Goal: Communication & Community: Answer question/provide support

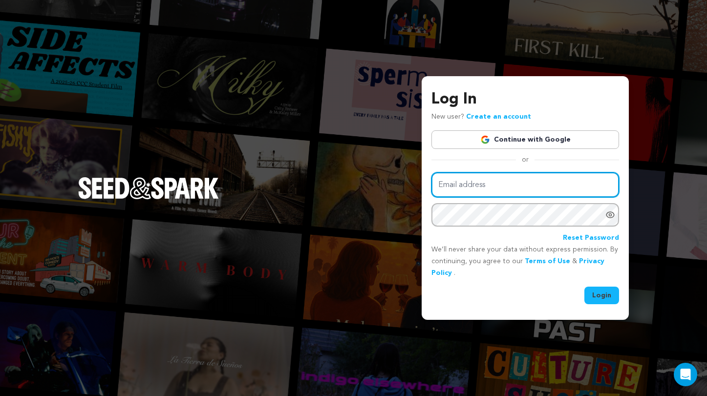
type input "luisabott@icloud.com"
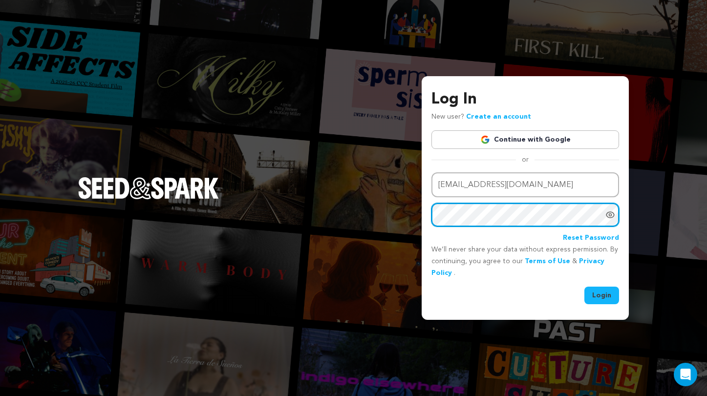
click at [602, 294] on button "Login" at bounding box center [601, 296] width 35 height 18
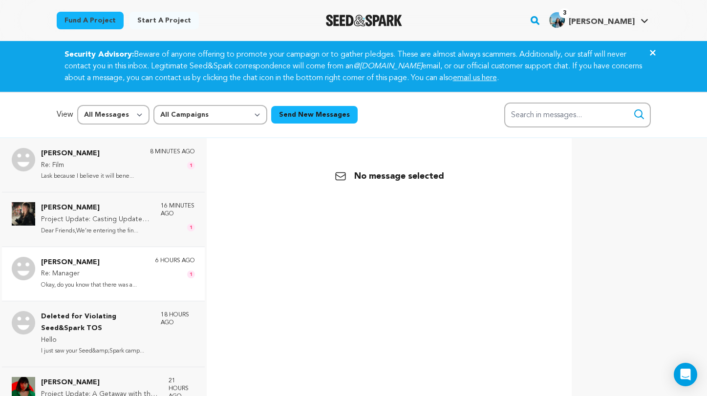
click at [122, 258] on p "[PERSON_NAME]" at bounding box center [89, 263] width 96 height 12
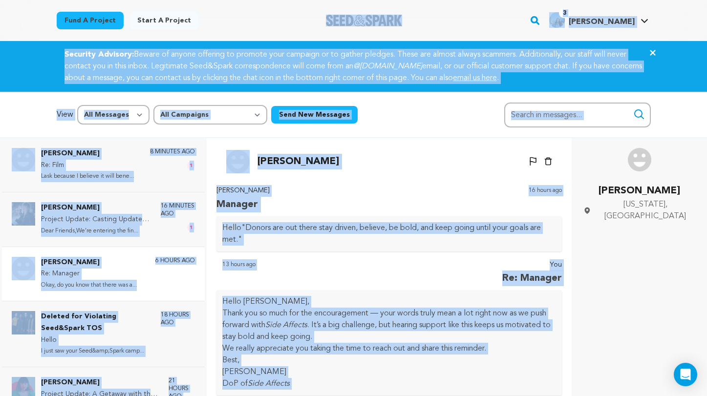
drag, startPoint x: 534, startPoint y: 298, endPoint x: 427, endPoint y: 24, distance: 294.1
click at [435, 7] on main "Fund a project Start a project Search" at bounding box center [353, 271] width 707 height 542
drag, startPoint x: 262, startPoint y: 177, endPoint x: 252, endPoint y: 161, distance: 19.0
click at [252, 161] on div "Back Sarah Joy Un-block Block user Delete conversation" at bounding box center [389, 336] width 350 height 396
click at [261, 165] on p "Sarah Joy" at bounding box center [298, 162] width 82 height 16
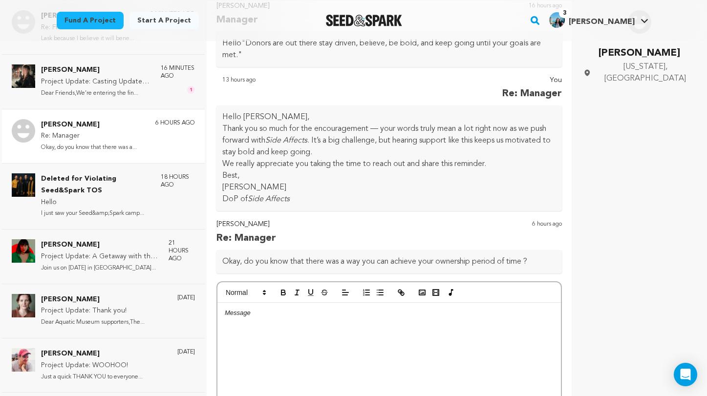
scroll to position [52, 0]
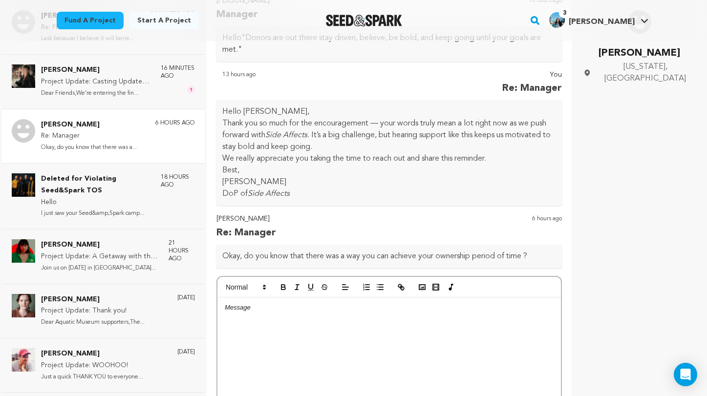
drag, startPoint x: 260, startPoint y: 163, endPoint x: 474, endPoint y: 262, distance: 235.3
click at [474, 262] on div "Back Sarah Joy Un-block Block user Delete conversation" at bounding box center [389, 198] width 350 height 396
copy div "arah Joy Un-block Block user Delete conversation Sarah Joy Manager 16 hours ago…"
click at [290, 331] on div at bounding box center [389, 370] width 344 height 147
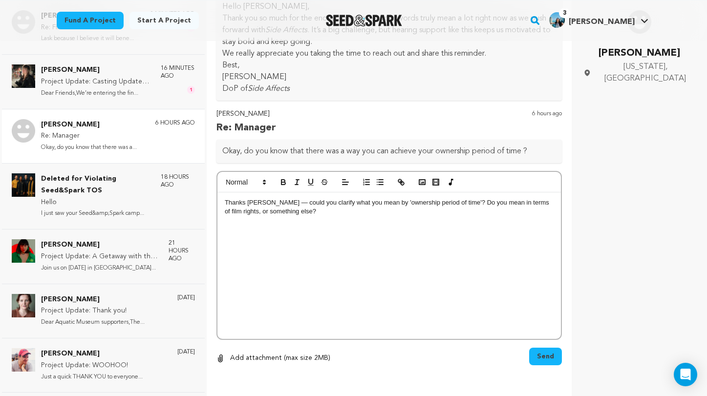
scroll to position [157, 0]
click at [535, 357] on button "Send" at bounding box center [545, 357] width 33 height 18
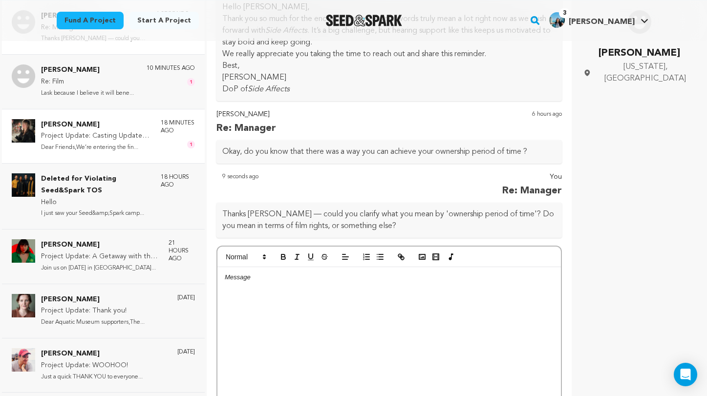
click at [161, 123] on p "18 minutes ago" at bounding box center [178, 127] width 34 height 16
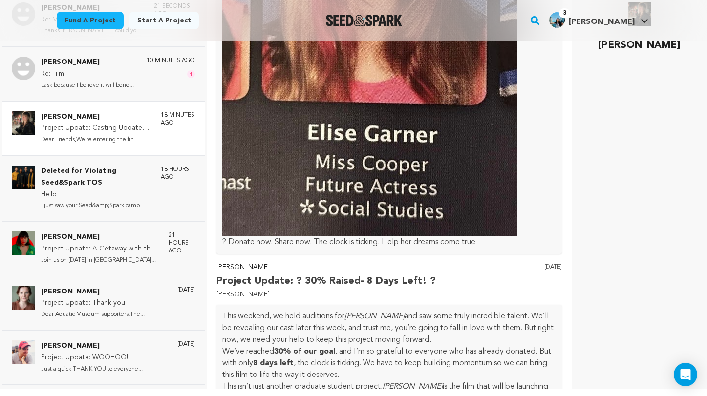
scroll to position [1353, 0]
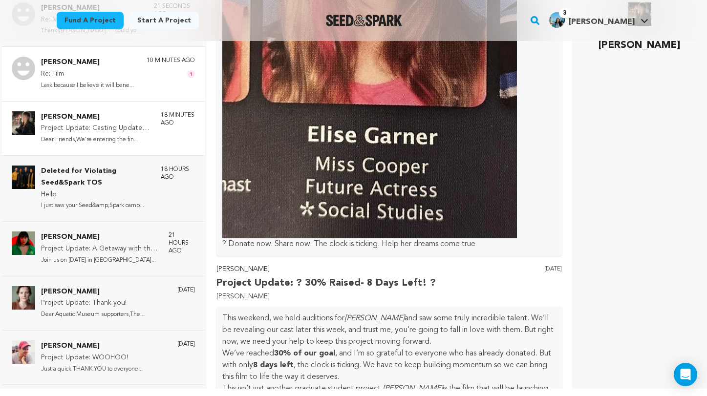
click at [116, 88] on div "Samuel Eric Re: Film Lask because I believe it will bene... 10 minutes ago 1" at bounding box center [103, 73] width 203 height 54
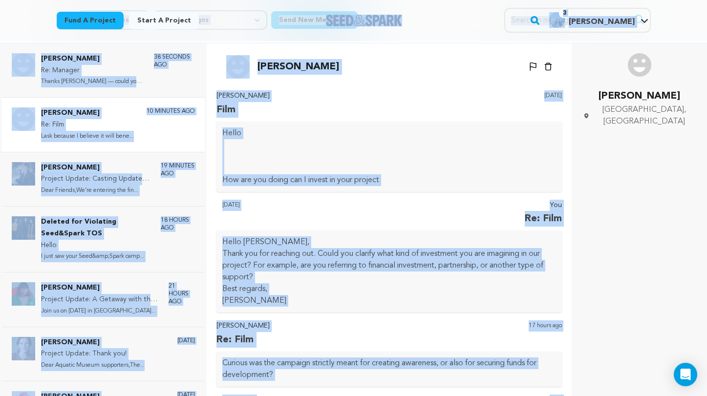
scroll to position [91, 0]
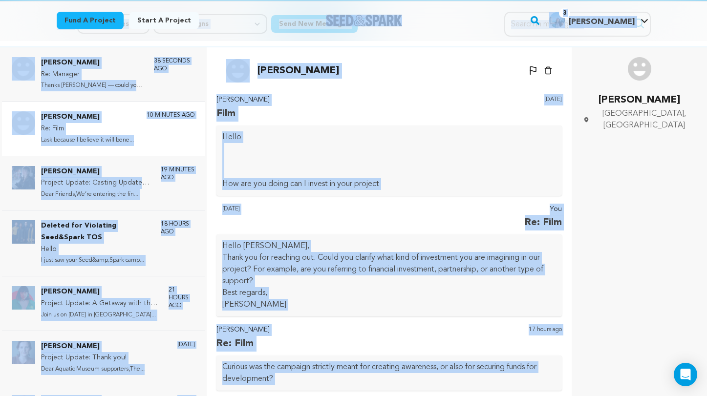
drag, startPoint x: 366, startPoint y: 140, endPoint x: 245, endPoint y: 57, distance: 146.4
click at [245, 57] on div "Back Samuel Eric Un-block Block user Delete conversation Hello Luisa" at bounding box center [389, 245] width 350 height 396
copy div "Samuel Eric Un-block Block user Delete conversation Samuel Eric Film 1 day ago …"
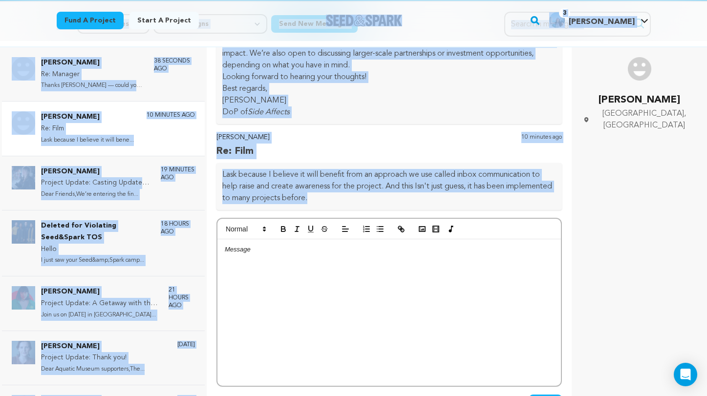
scroll to position [457, 0]
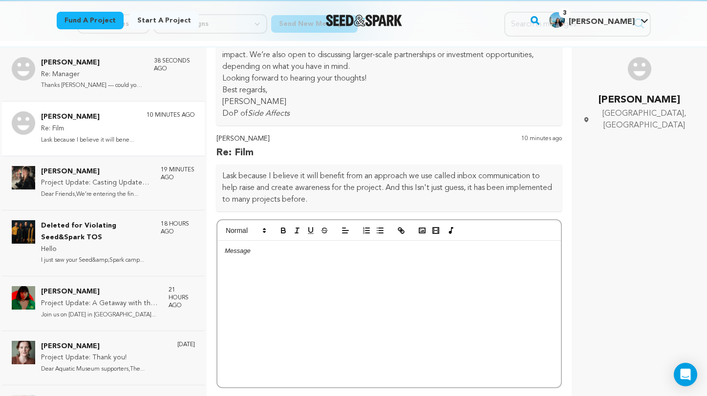
click at [317, 299] on div at bounding box center [389, 314] width 344 height 147
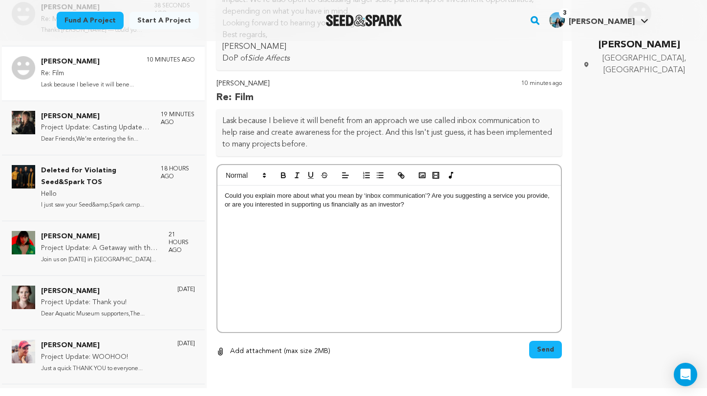
scroll to position [146, 0]
click at [541, 352] on span "Send" at bounding box center [545, 350] width 17 height 10
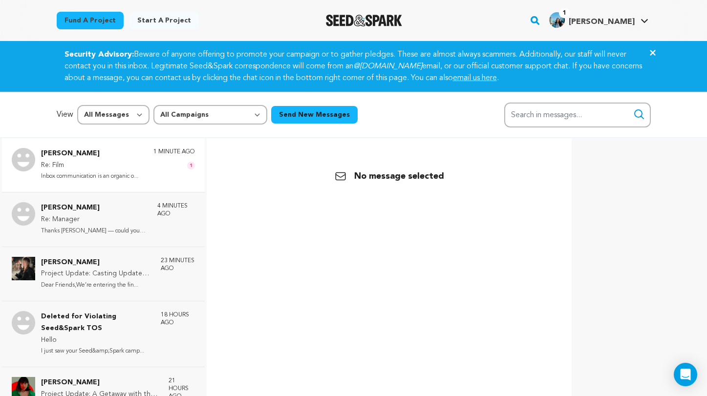
click at [124, 157] on p "[PERSON_NAME]" at bounding box center [89, 154] width 97 height 12
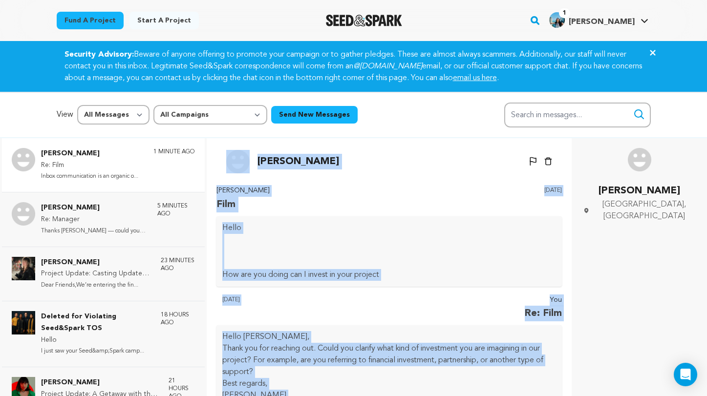
drag, startPoint x: 292, startPoint y: 311, endPoint x: 248, endPoint y: 159, distance: 157.6
click at [248, 159] on div "Back Samuel Eric Un-block Block user Delete conversation Hello Luisa" at bounding box center [389, 336] width 350 height 396
copy div "Samuel Eric Un-block Block user Delete conversation Samuel Eric Film 1 day ago …"
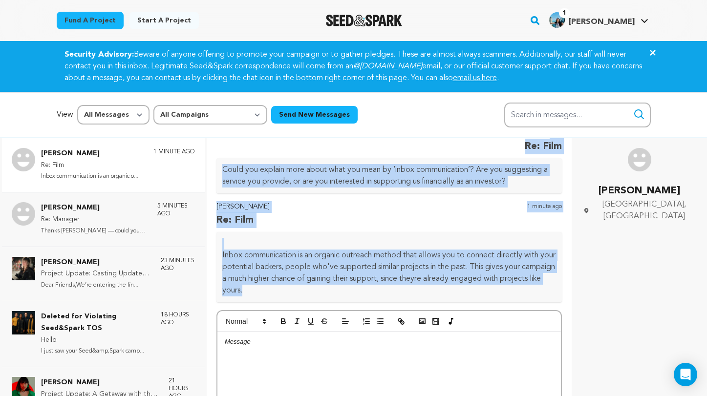
scroll to position [639, 0]
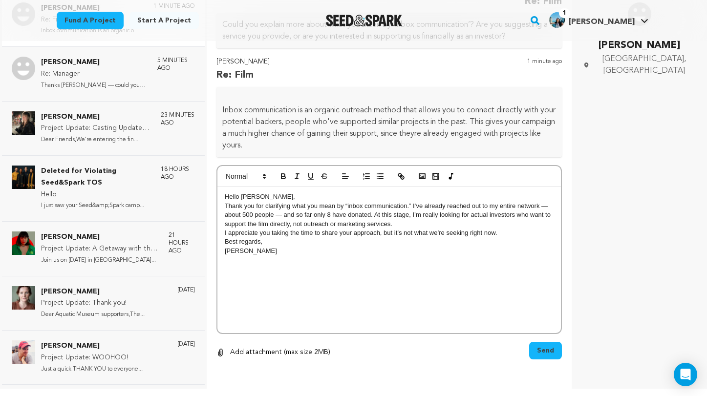
click at [548, 351] on span "Send" at bounding box center [545, 351] width 17 height 10
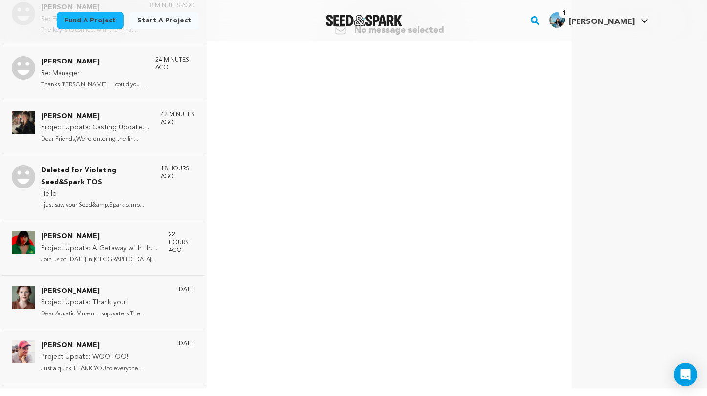
scroll to position [146, 0]
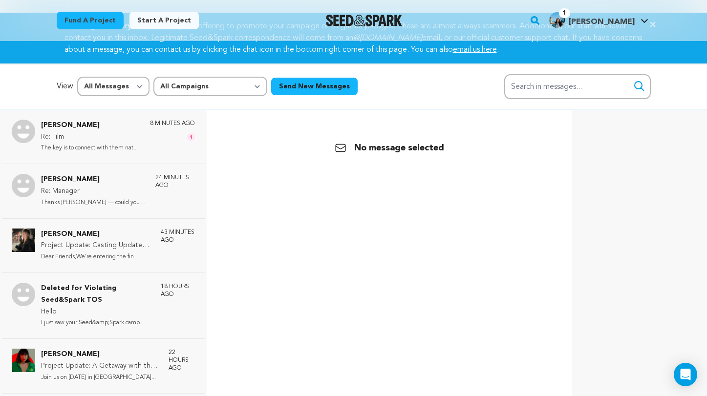
scroll to position [40, 0]
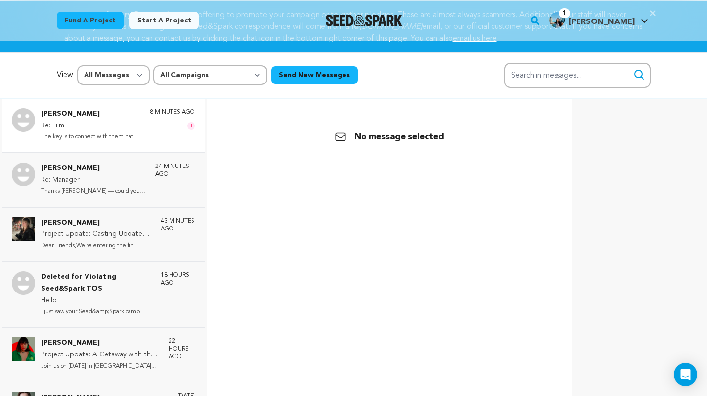
click at [114, 136] on p "The key is to connect with them nat..." at bounding box center [89, 136] width 97 height 11
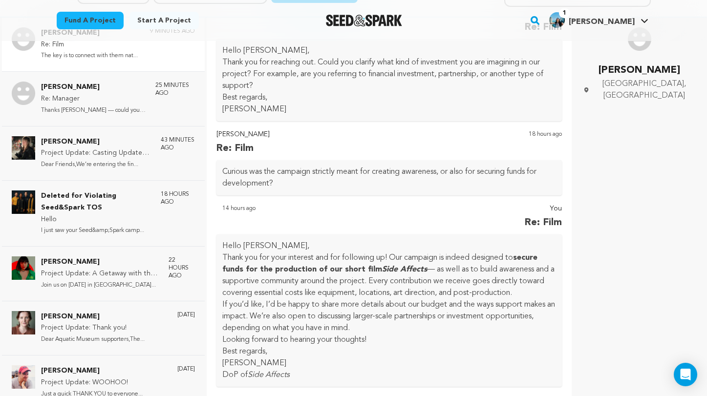
scroll to position [736, 0]
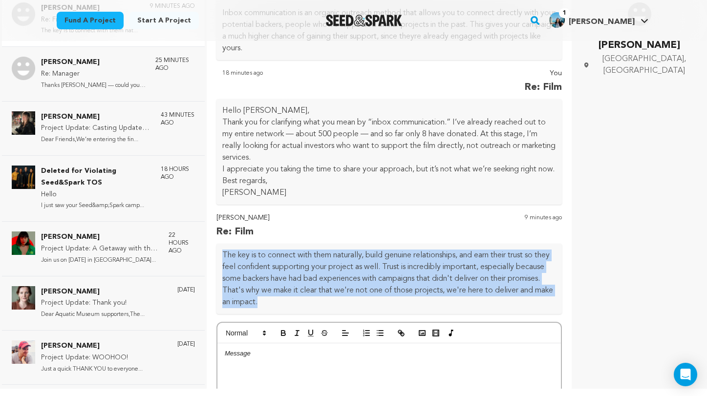
drag, startPoint x: 307, startPoint y: 311, endPoint x: 222, endPoint y: 258, distance: 99.8
click at [222, 258] on p "The key is to connect with them naturally, build genuine relationships, and ear…" at bounding box center [389, 279] width 334 height 59
copy p "The key is to connect with them naturally, build genuine relationships, and ear…"
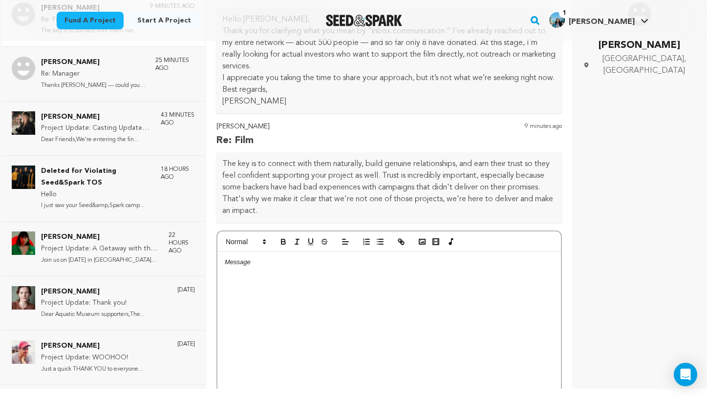
click at [300, 277] on div at bounding box center [389, 325] width 344 height 147
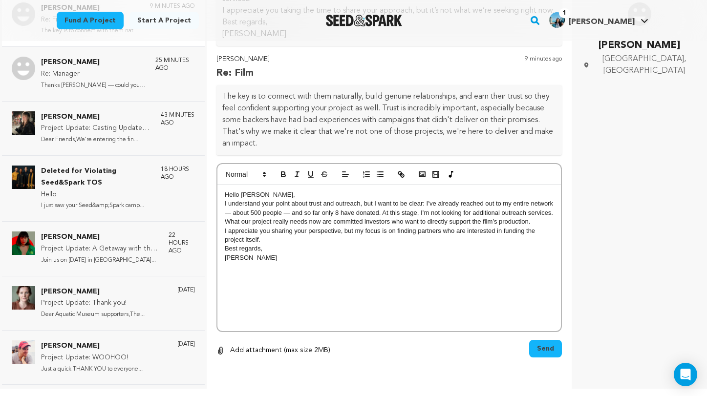
scroll to position [904, 0]
click at [540, 342] on button "Send" at bounding box center [545, 349] width 33 height 18
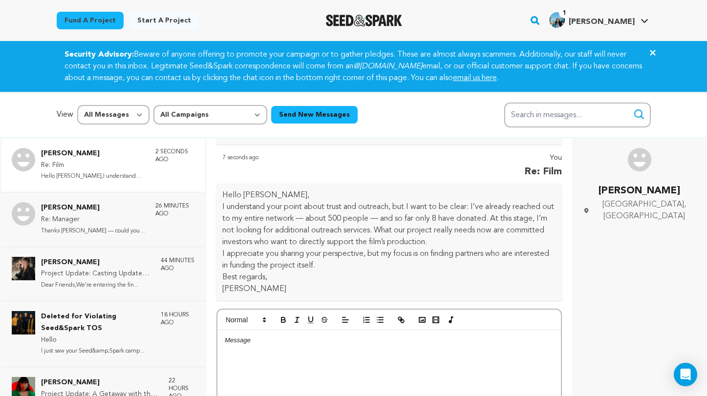
scroll to position [1060, 0]
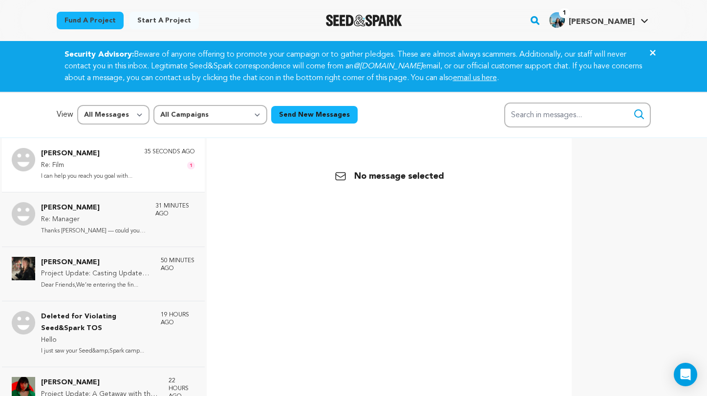
click at [132, 166] on p "Re: Film" at bounding box center [86, 166] width 91 height 12
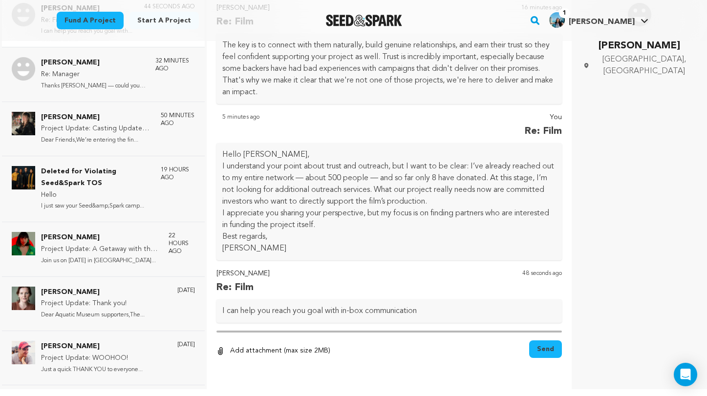
scroll to position [146, 0]
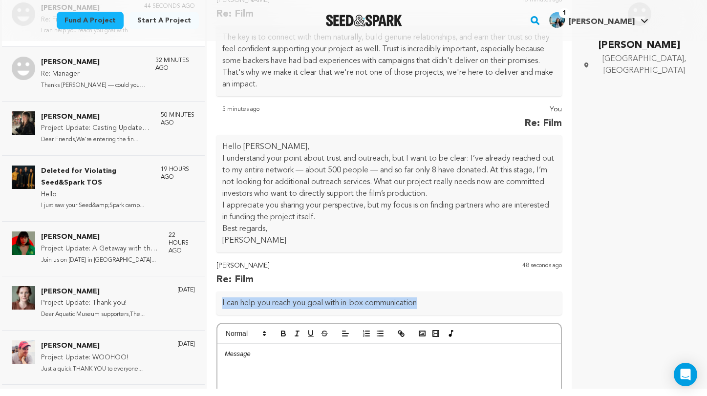
drag, startPoint x: 423, startPoint y: 310, endPoint x: 213, endPoint y: 302, distance: 209.7
click at [213, 302] on div "Samuel Eric Re: Film I can help you reach you goal with... 44 seconds ago Sarah…" at bounding box center [353, 195] width 707 height 404
copy p "I can help you reach you goal with in-box communication"
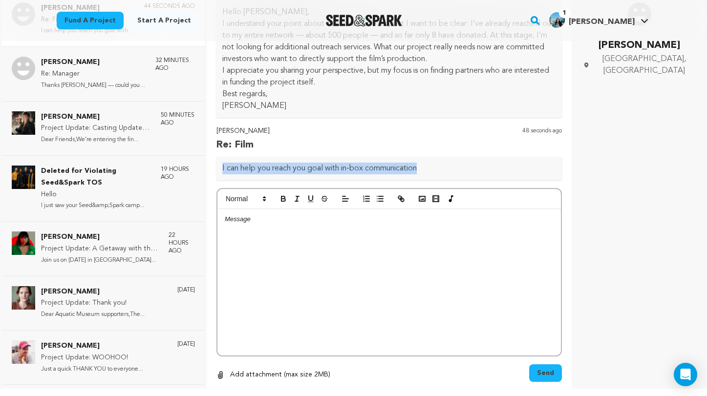
scroll to position [1097, 0]
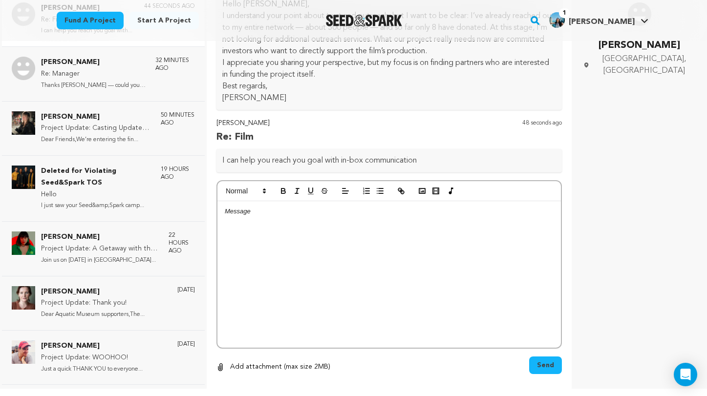
click at [287, 245] on div at bounding box center [389, 274] width 344 height 147
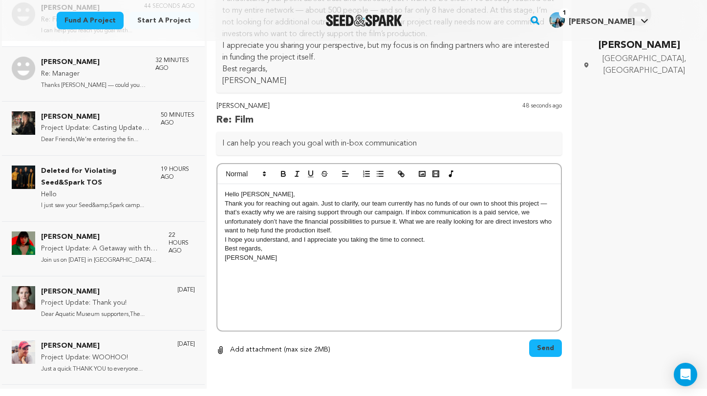
scroll to position [1122, 0]
click at [548, 357] on button "Send" at bounding box center [545, 348] width 33 height 18
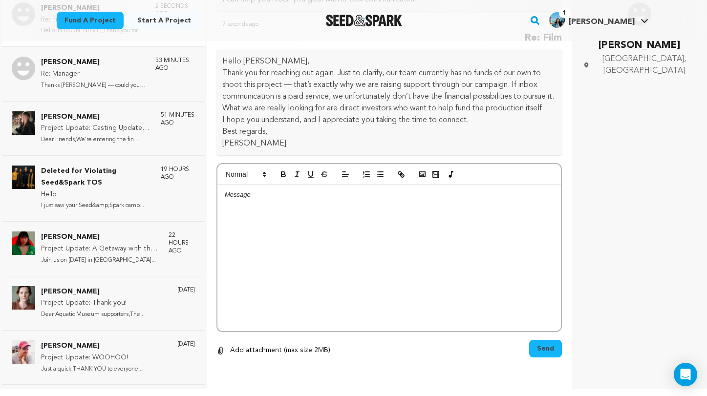
scroll to position [1278, 0]
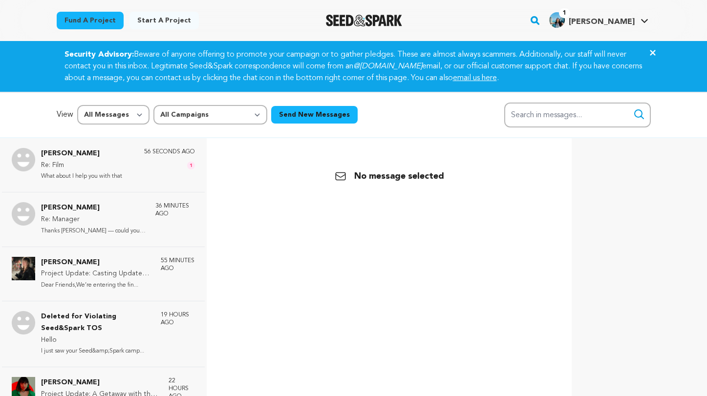
scroll to position [36, 0]
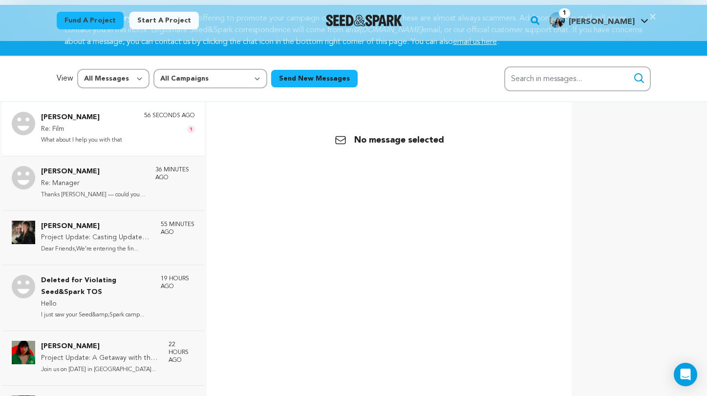
click at [141, 123] on div "[PERSON_NAME] Re: Film What about I help you with that 56 seconds ago 1" at bounding box center [118, 129] width 154 height 34
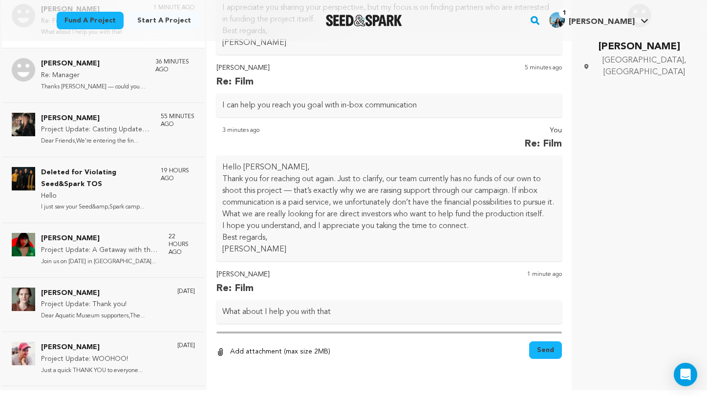
scroll to position [1172, 0]
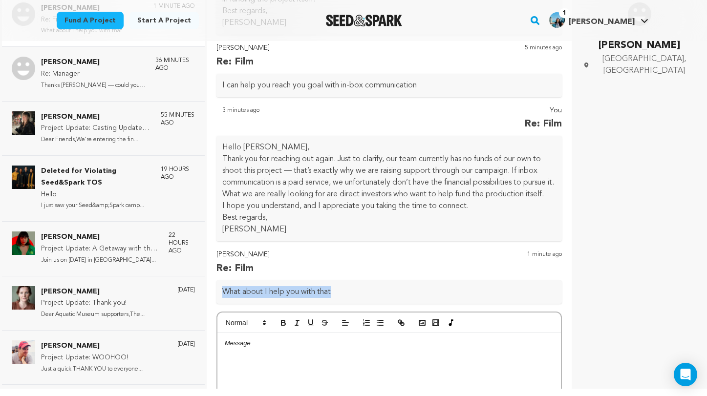
drag, startPoint x: 338, startPoint y: 307, endPoint x: 218, endPoint y: 305, distance: 119.7
click at [218, 304] on div "What about I help you with that" at bounding box center [389, 291] width 346 height 23
copy p "What about I help you with that"
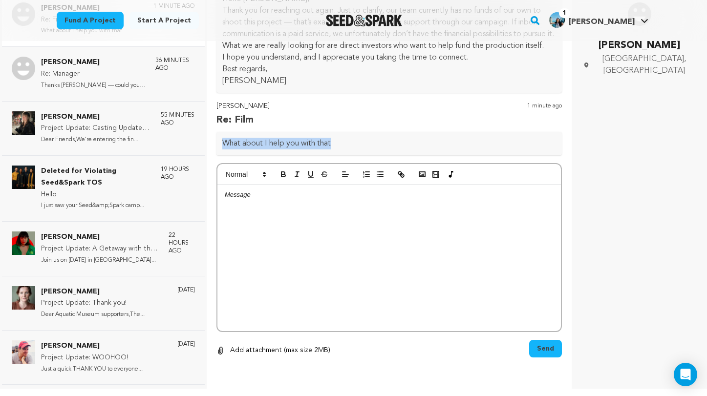
scroll to position [1340, 0]
click at [289, 223] on div at bounding box center [389, 258] width 344 height 147
click at [244, 207] on div at bounding box center [389, 258] width 344 height 147
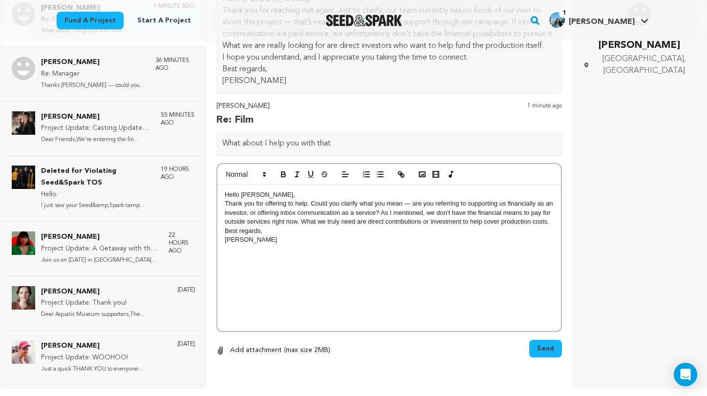
click at [556, 345] on button "Send" at bounding box center [545, 349] width 33 height 18
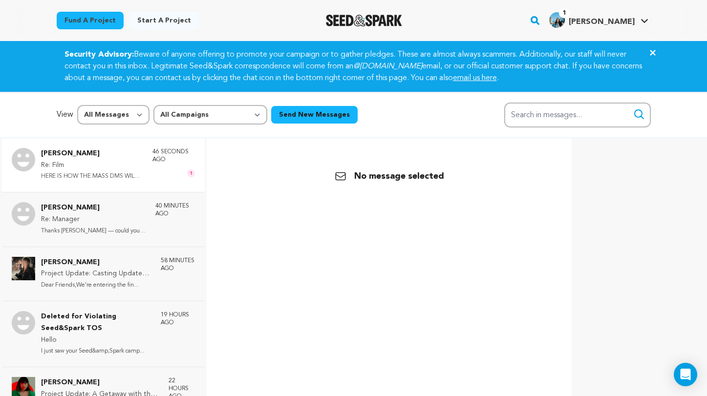
click at [130, 172] on p "HERE IS HOW THE MASS DMS WILL GO FO..." at bounding box center [92, 176] width 102 height 11
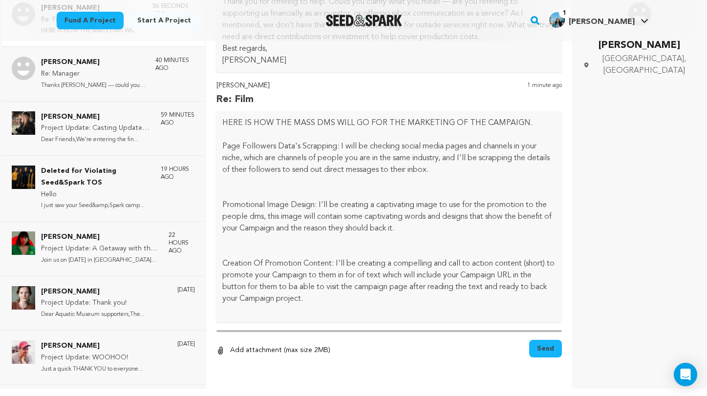
scroll to position [1554, 0]
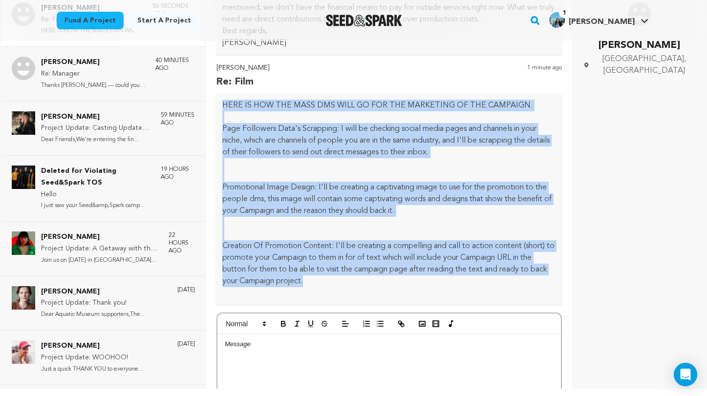
drag, startPoint x: 317, startPoint y: 301, endPoint x: 219, endPoint y: 119, distance: 206.9
click at [219, 119] on div "HERE IS HOW THE MASS DMS WILL GO FOR THE MARKETING OF THE CAMPAIGN. ‎ ‎Page Fol…" at bounding box center [389, 199] width 346 height 211
copy div "HERE IS HOW THE MASS DMS WILL GO FOR THE MARKETING OF THE CAMPAIGN. ‎ ‎Page Fol…"
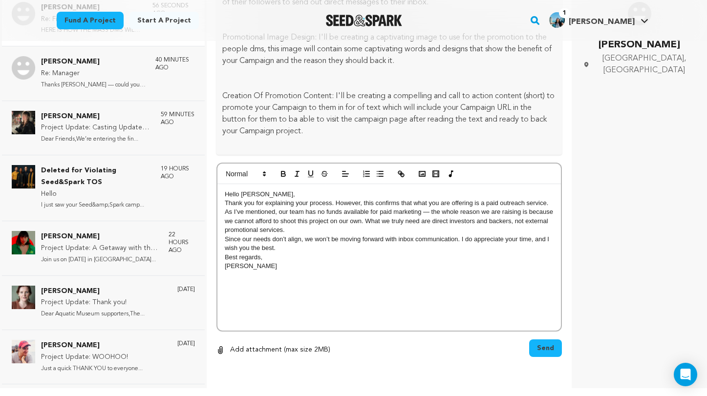
scroll to position [146, 0]
click at [550, 344] on span "Send" at bounding box center [545, 349] width 17 height 10
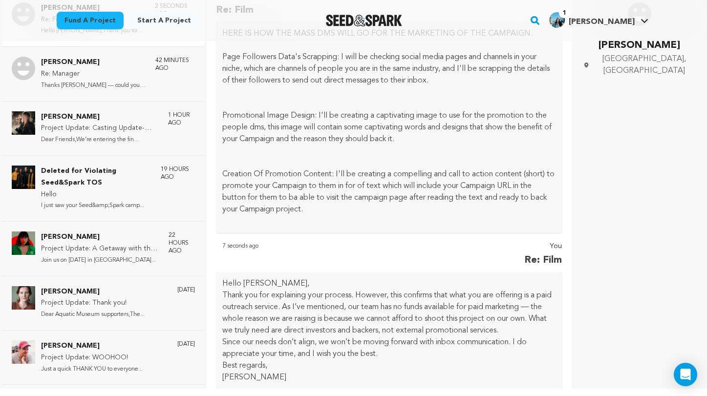
scroll to position [1467, 0]
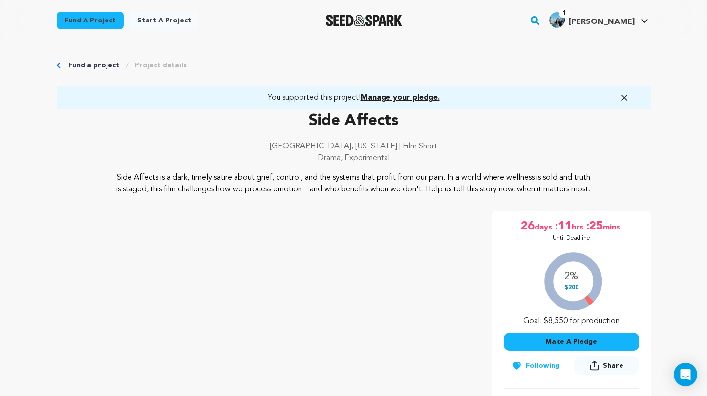
scroll to position [320, 0]
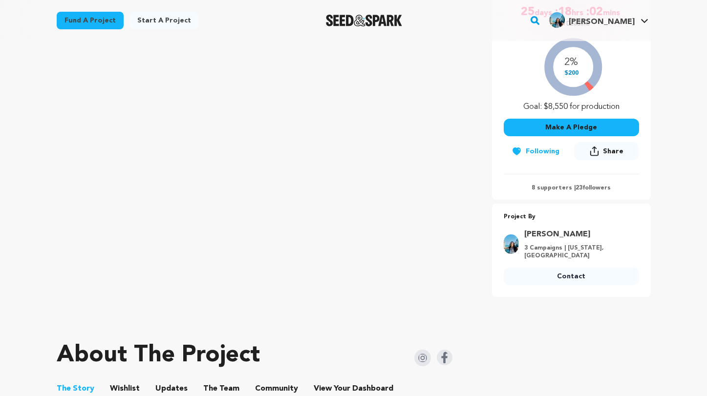
scroll to position [214, 0]
